Goal: Check status: Check status

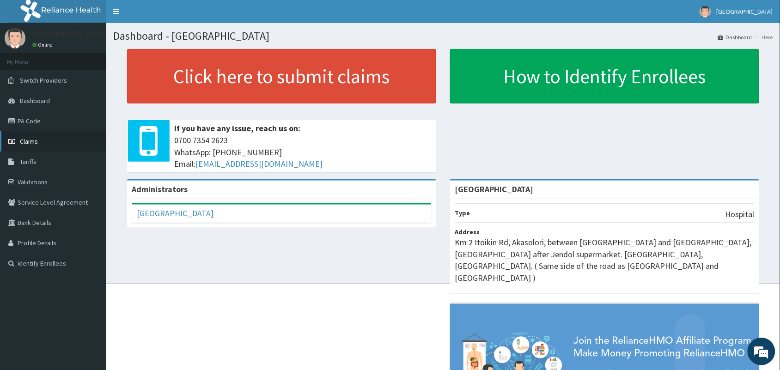
click at [35, 135] on link "Claims" at bounding box center [53, 141] width 106 height 20
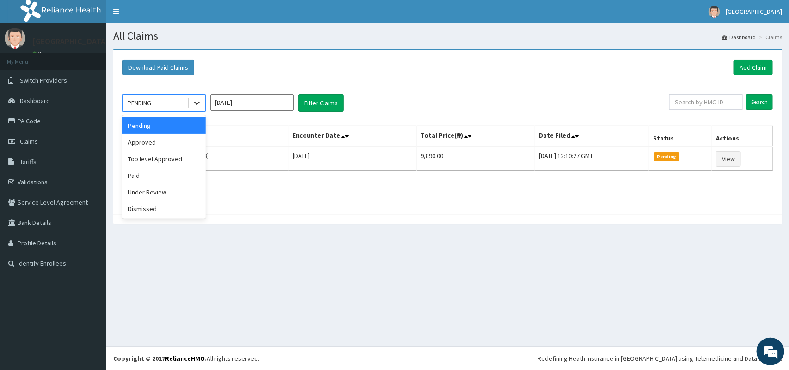
click at [198, 104] on icon at bounding box center [197, 103] width 6 height 3
click at [165, 142] on div "Approved" at bounding box center [164, 142] width 83 height 17
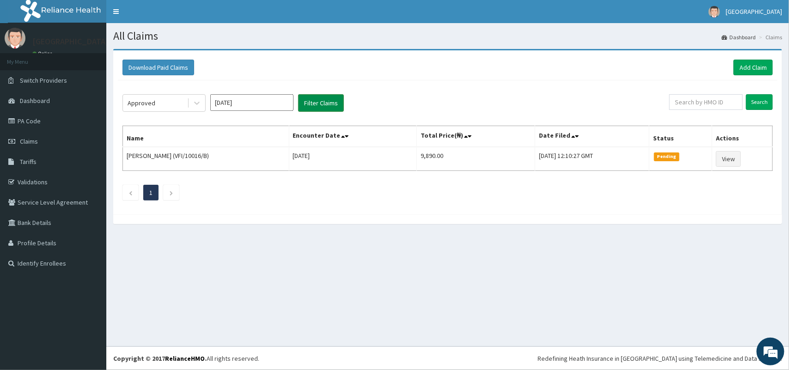
click at [331, 98] on button "Filter Claims" at bounding box center [321, 103] width 46 height 18
click at [193, 105] on icon at bounding box center [196, 102] width 9 height 9
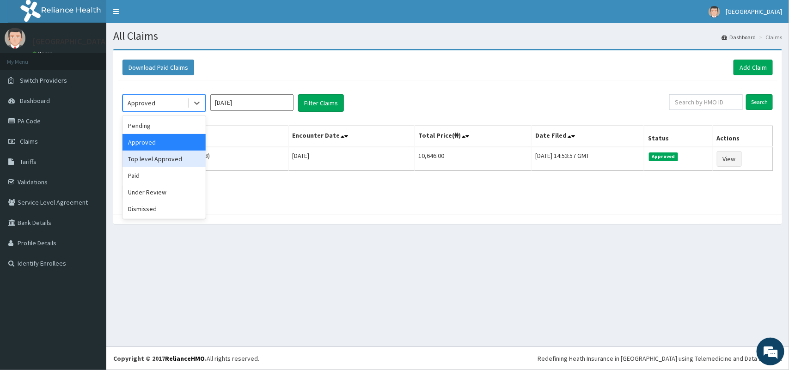
click at [173, 160] on div "Top level Approved" at bounding box center [164, 159] width 83 height 17
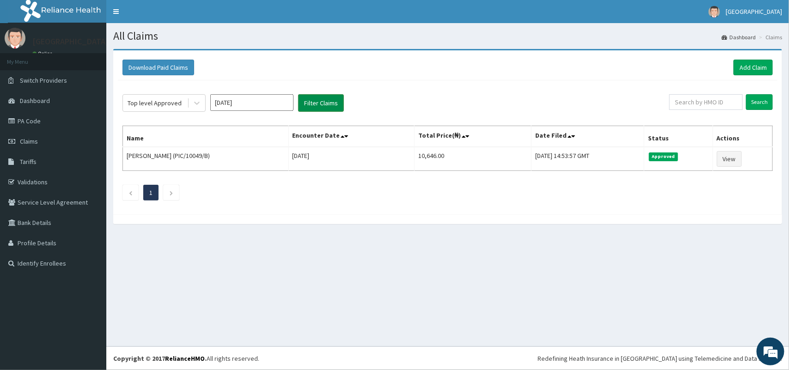
click at [327, 102] on button "Filter Claims" at bounding box center [321, 103] width 46 height 18
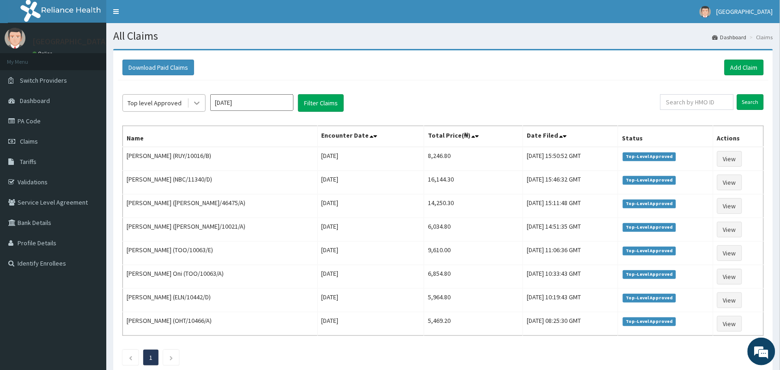
click at [196, 102] on icon at bounding box center [196, 102] width 9 height 9
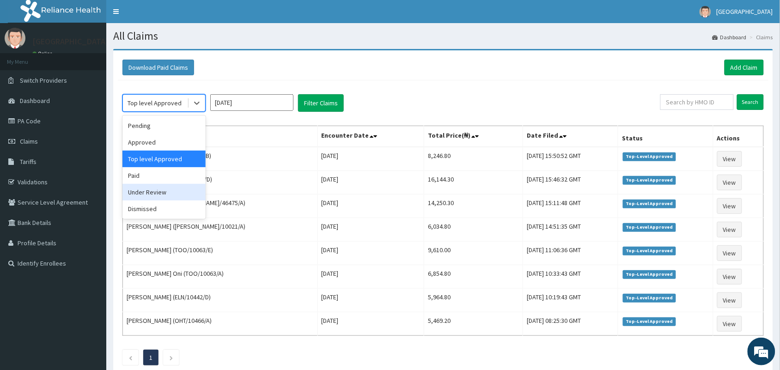
click at [173, 193] on div "Under Review" at bounding box center [164, 192] width 83 height 17
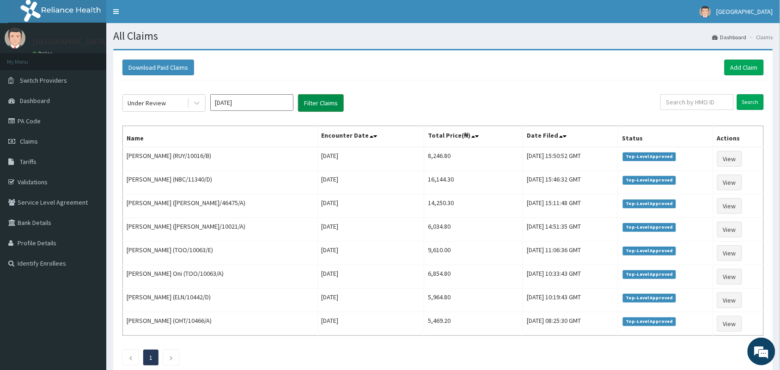
click at [319, 100] on button "Filter Claims" at bounding box center [321, 103] width 46 height 18
